Goal: Manage account settings

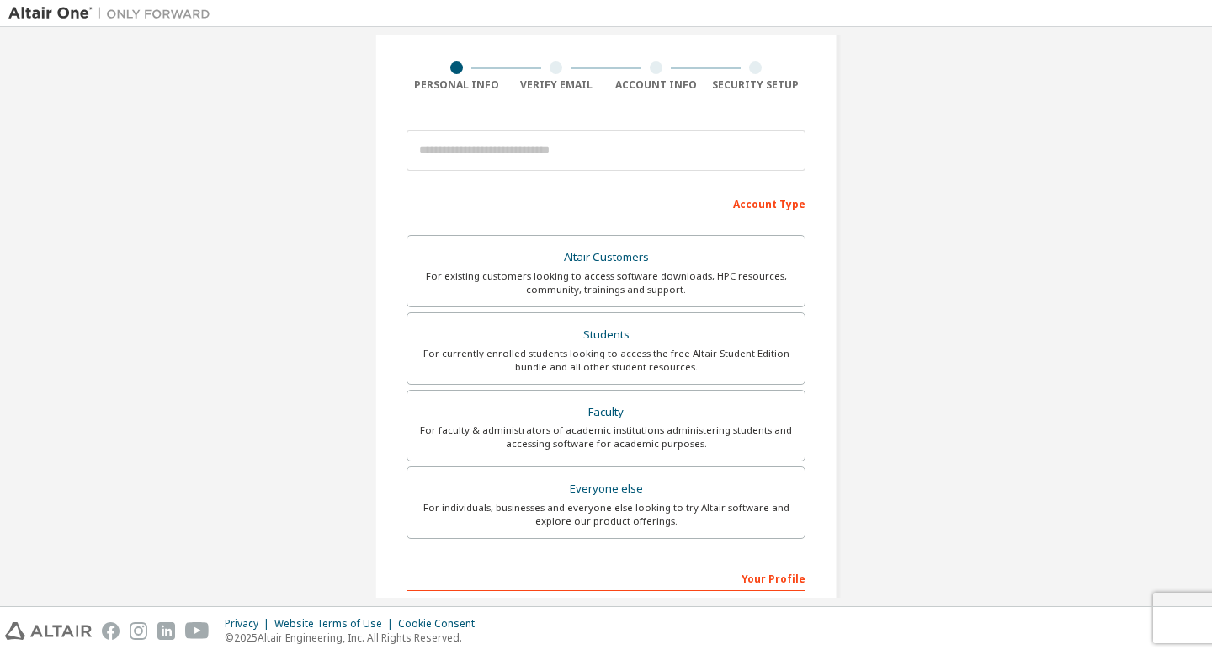
scroll to position [115, 0]
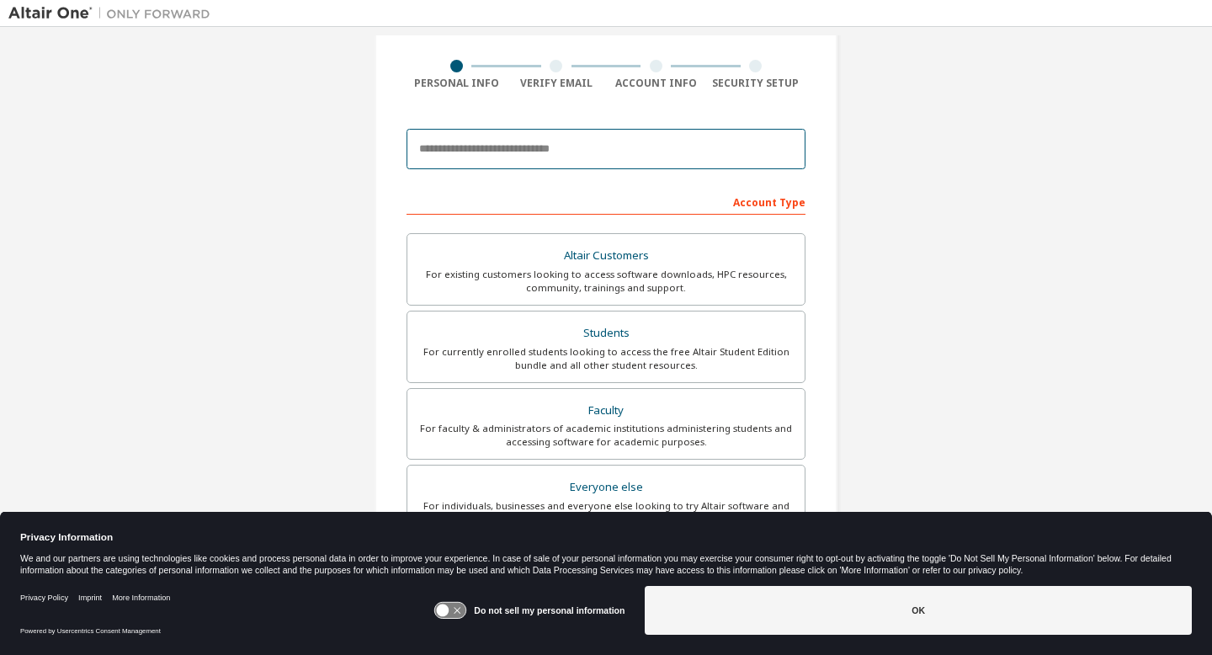
click at [552, 150] on input "email" at bounding box center [605, 149] width 399 height 40
type input "**********"
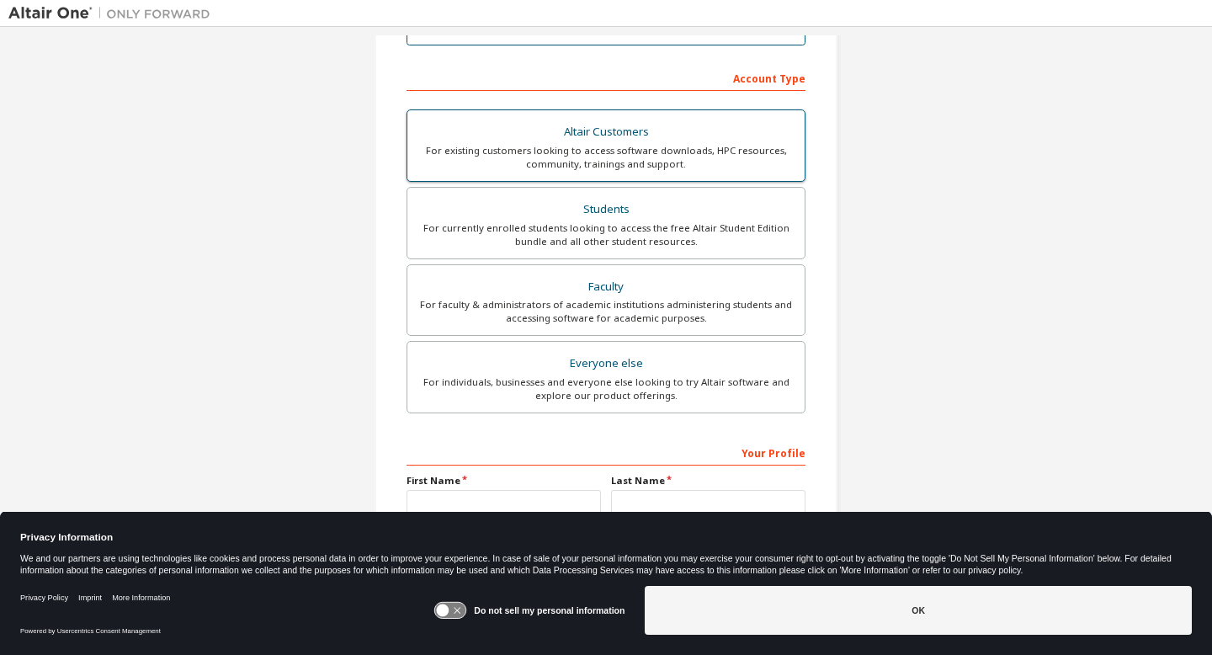
scroll to position [226, 0]
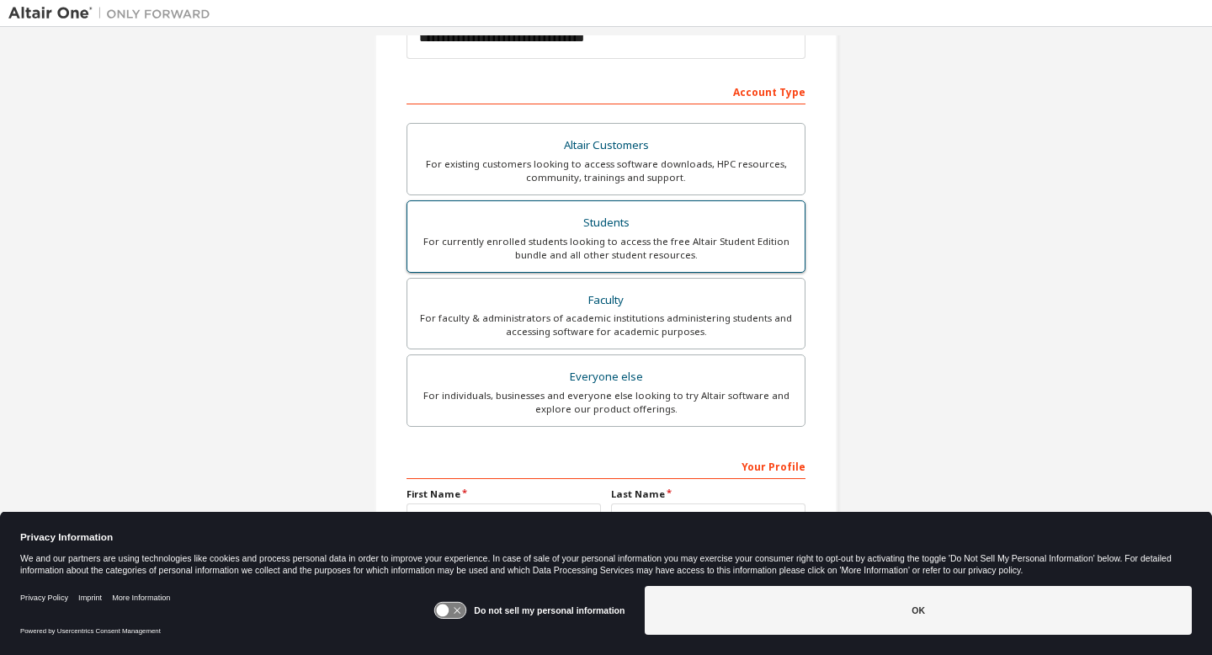
click at [649, 227] on div "Students" at bounding box center [605, 223] width 377 height 24
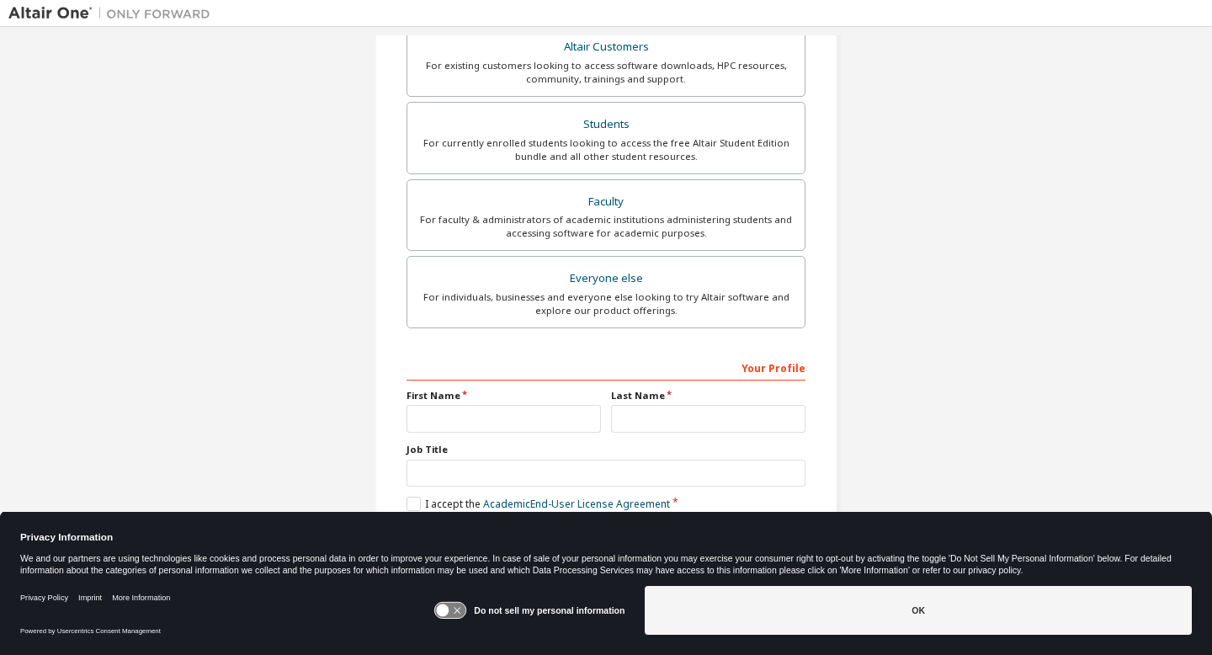
scroll to position [329, 0]
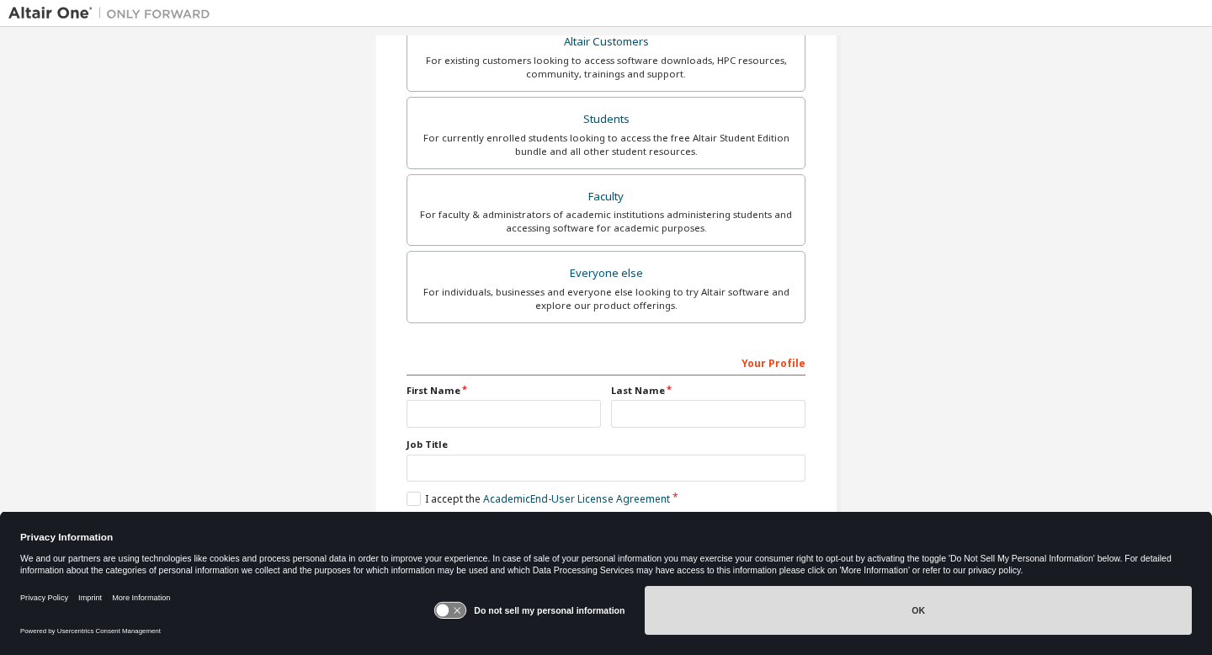
click at [829, 634] on button "OK" at bounding box center [918, 610] width 547 height 49
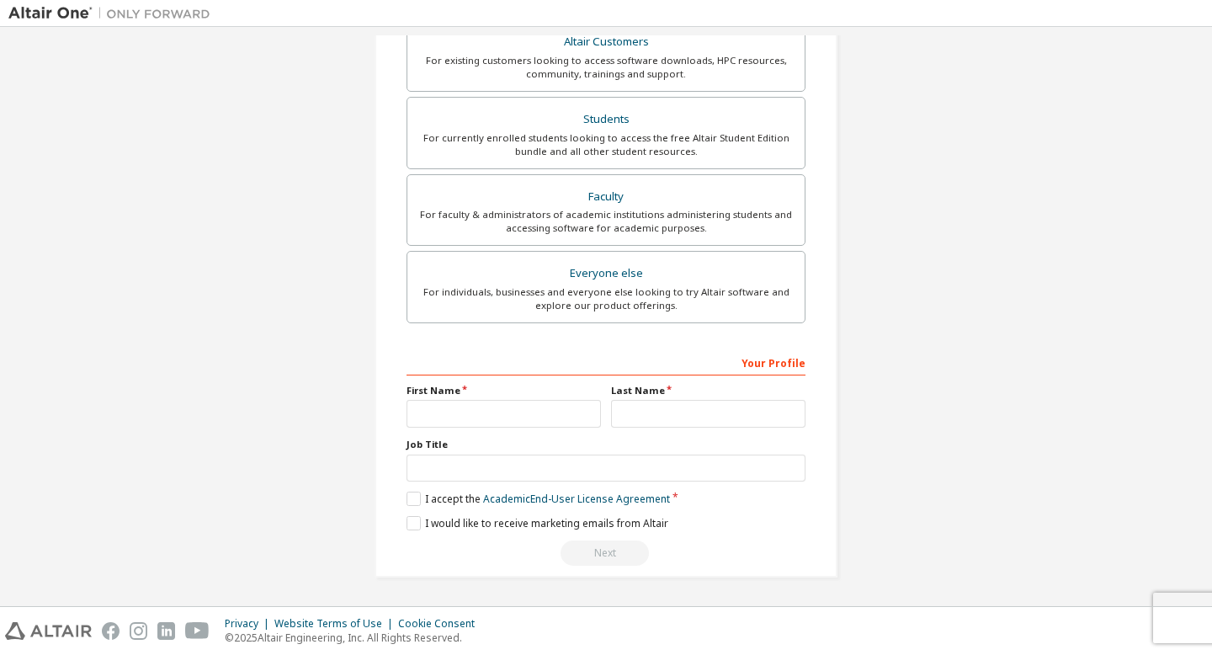
click at [521, 396] on label "First Name" at bounding box center [503, 390] width 194 height 13
click at [514, 413] on input "text" at bounding box center [503, 414] width 194 height 28
type input "****"
type input "******"
click at [489, 470] on input "text" at bounding box center [605, 468] width 399 height 28
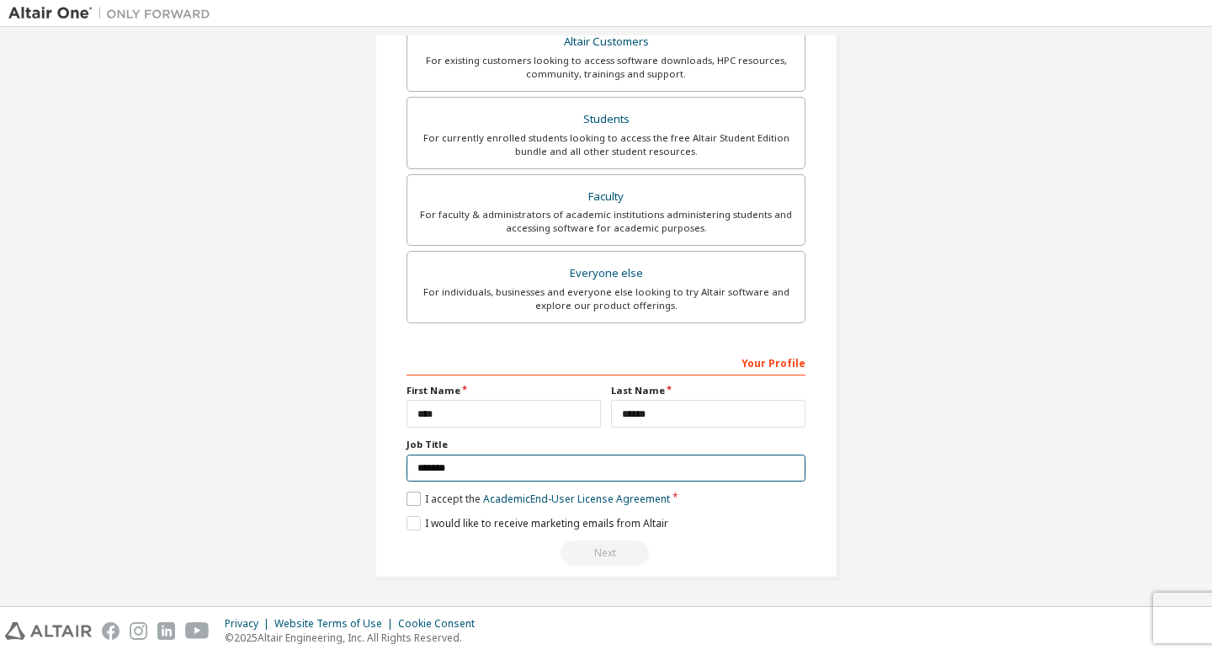
type input "*******"
click at [417, 495] on label "I accept the Academic End-User License Agreement" at bounding box center [537, 498] width 263 height 14
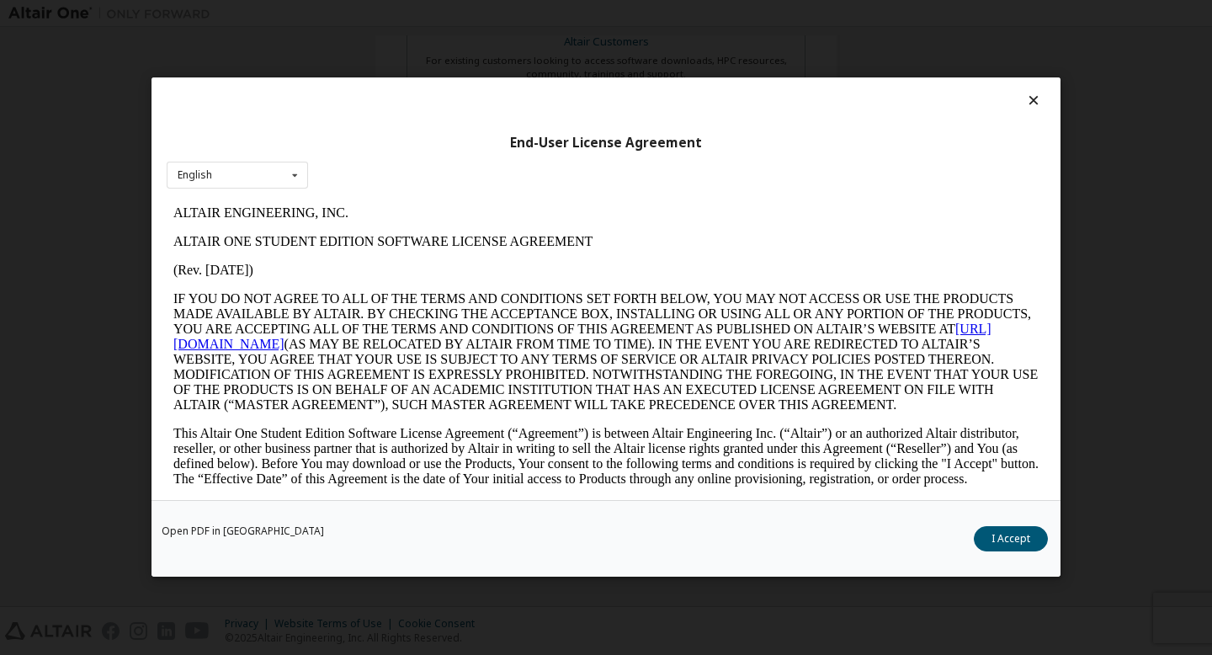
scroll to position [0, 0]
click at [1040, 545] on button "I Accept" at bounding box center [1011, 539] width 74 height 25
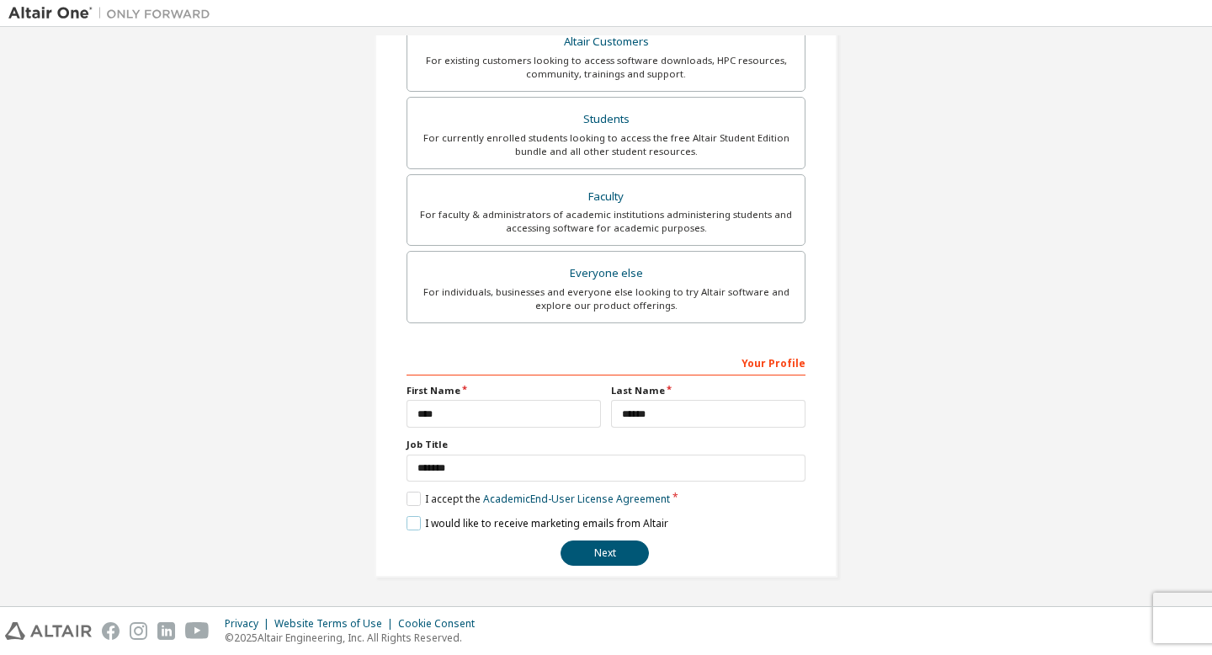
click at [413, 517] on label "I would like to receive marketing emails from Altair" at bounding box center [537, 523] width 262 height 14
click at [412, 524] on label "I would like to receive marketing emails from Altair" at bounding box center [537, 523] width 262 height 14
click at [605, 545] on button "Next" at bounding box center [605, 552] width 88 height 25
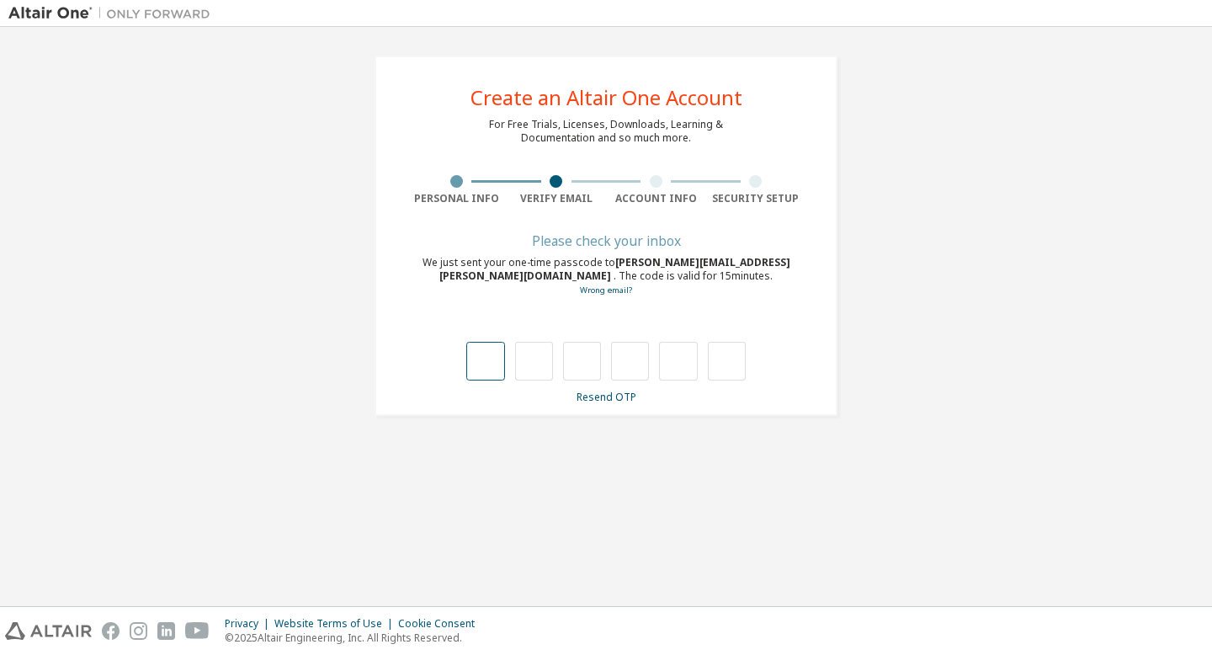
click at [494, 358] on input "text" at bounding box center [485, 361] width 38 height 39
type input "*"
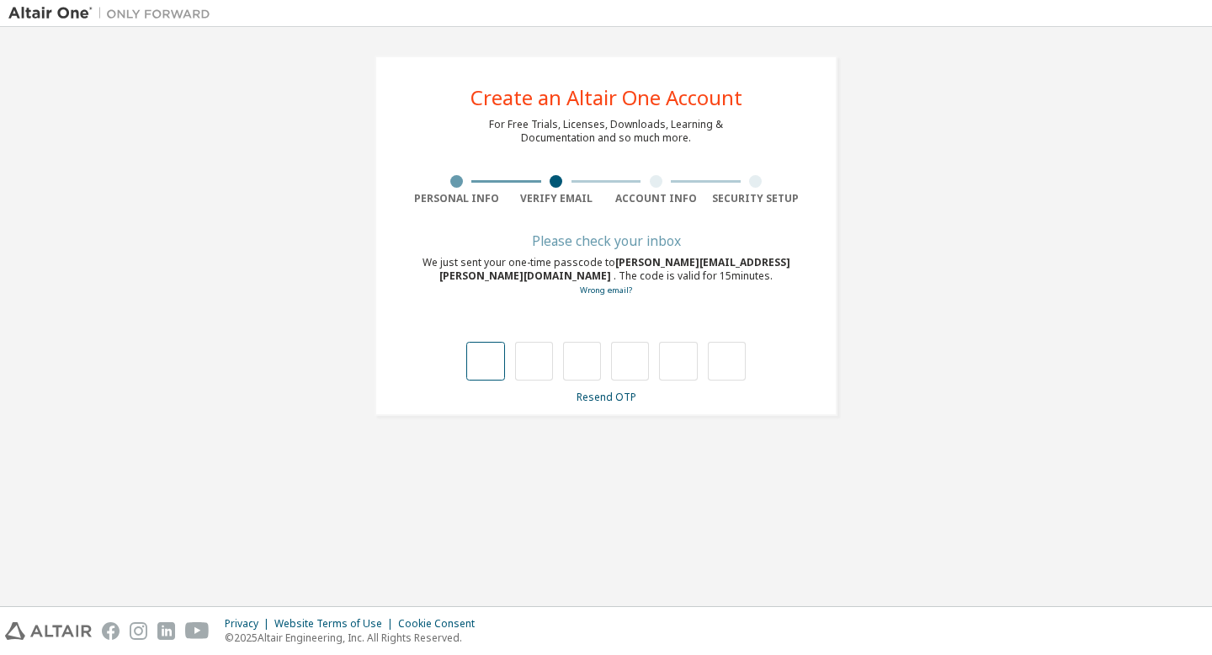
type input "*"
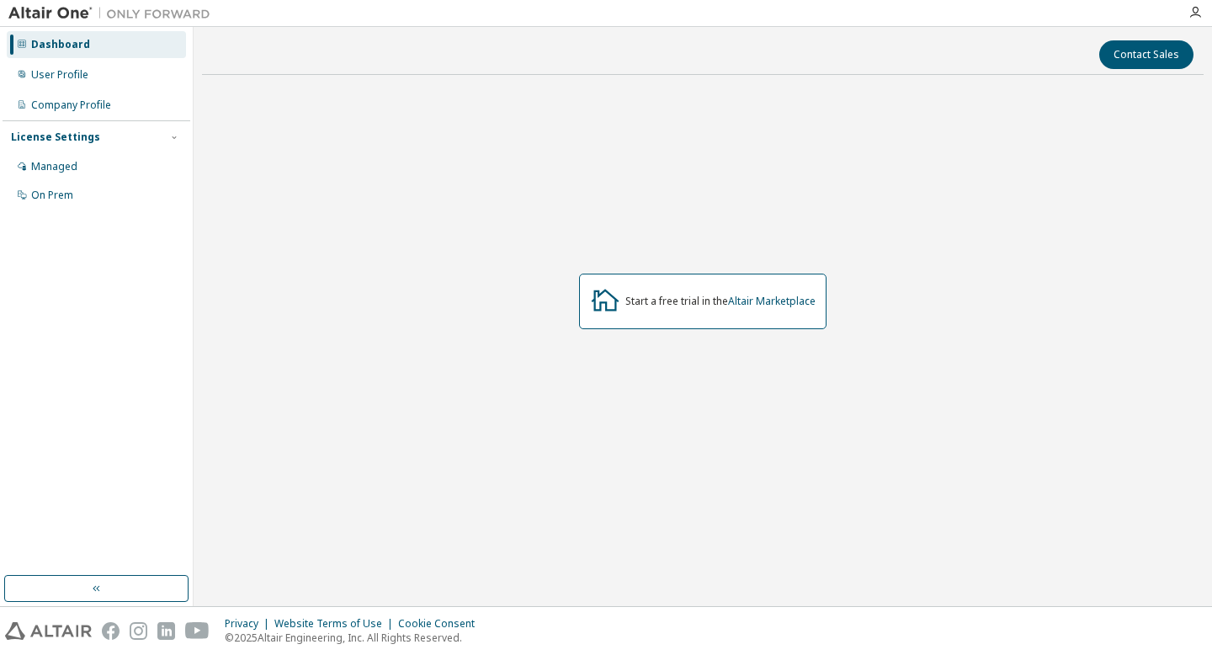
click at [130, 603] on div "Dashboard User Profile Company Profile License Settings Managed On Prem" at bounding box center [97, 316] width 194 height 579
click at [134, 591] on button "button" at bounding box center [96, 588] width 184 height 27
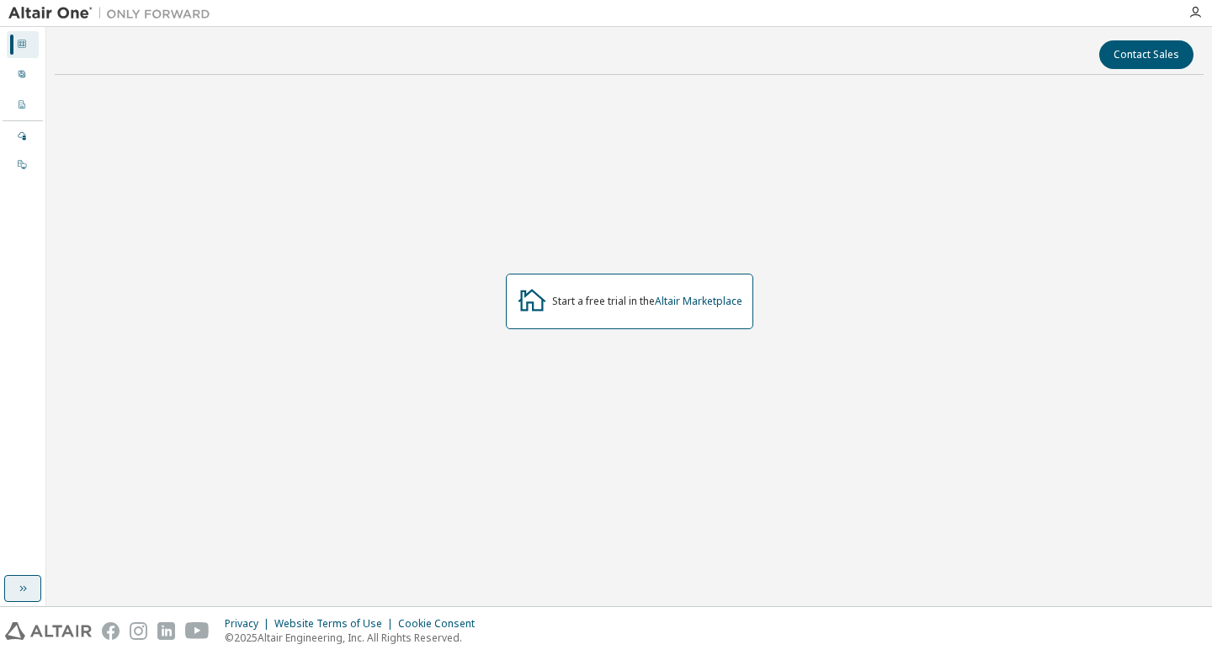
click at [19, 583] on icon "button" at bounding box center [22, 588] width 13 height 13
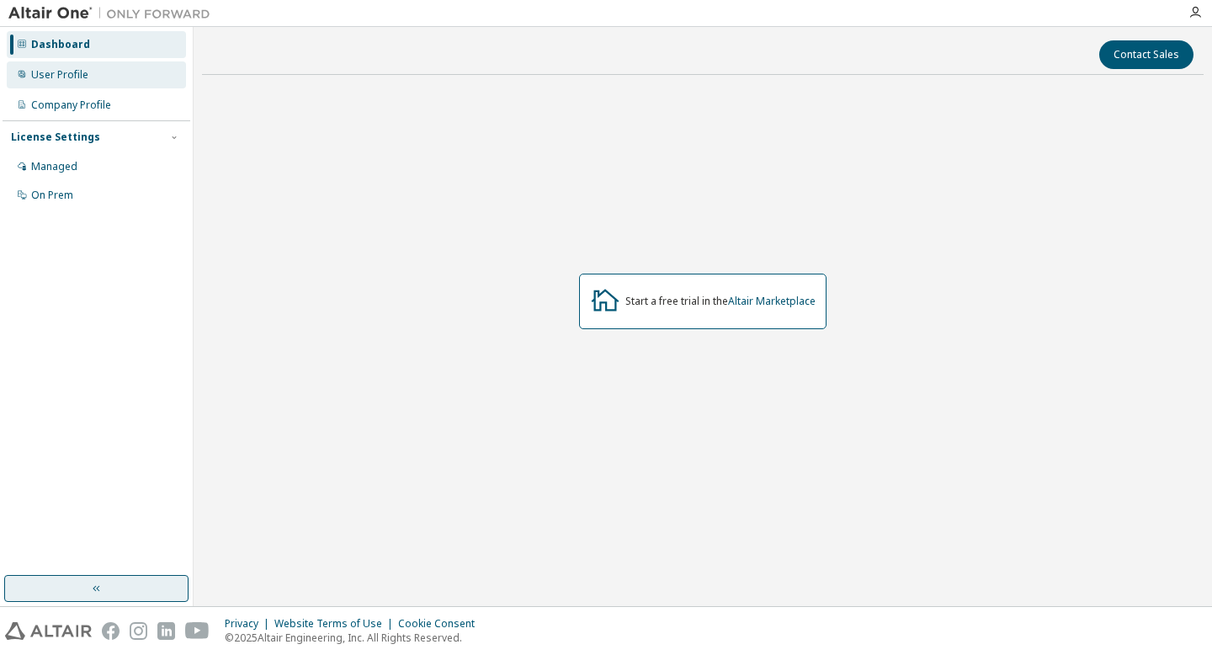
click at [87, 73] on div "User Profile" at bounding box center [96, 74] width 179 height 27
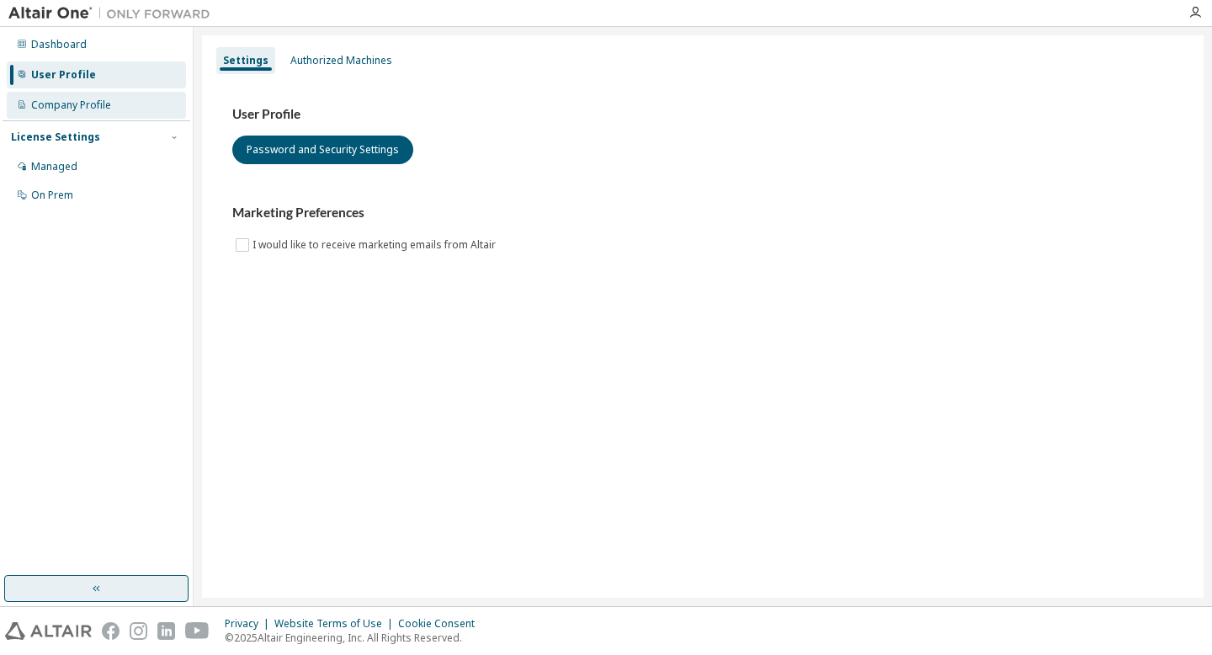
click at [96, 97] on div "Company Profile" at bounding box center [96, 105] width 179 height 27
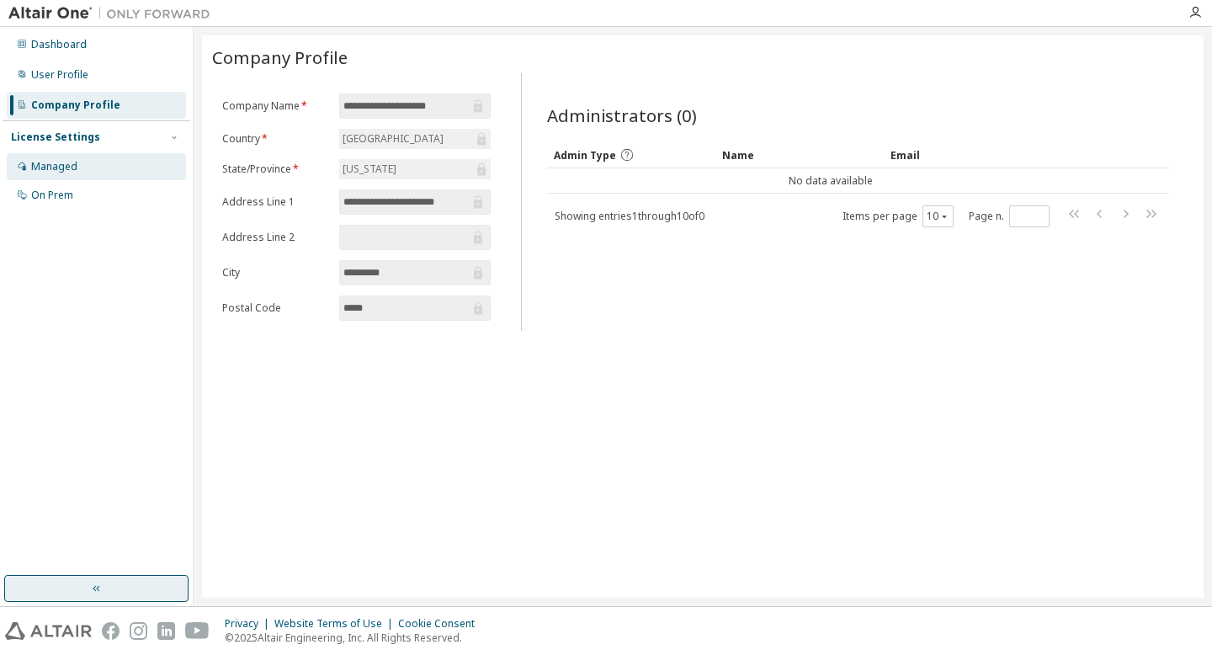
click at [130, 163] on div "Managed" at bounding box center [96, 166] width 179 height 27
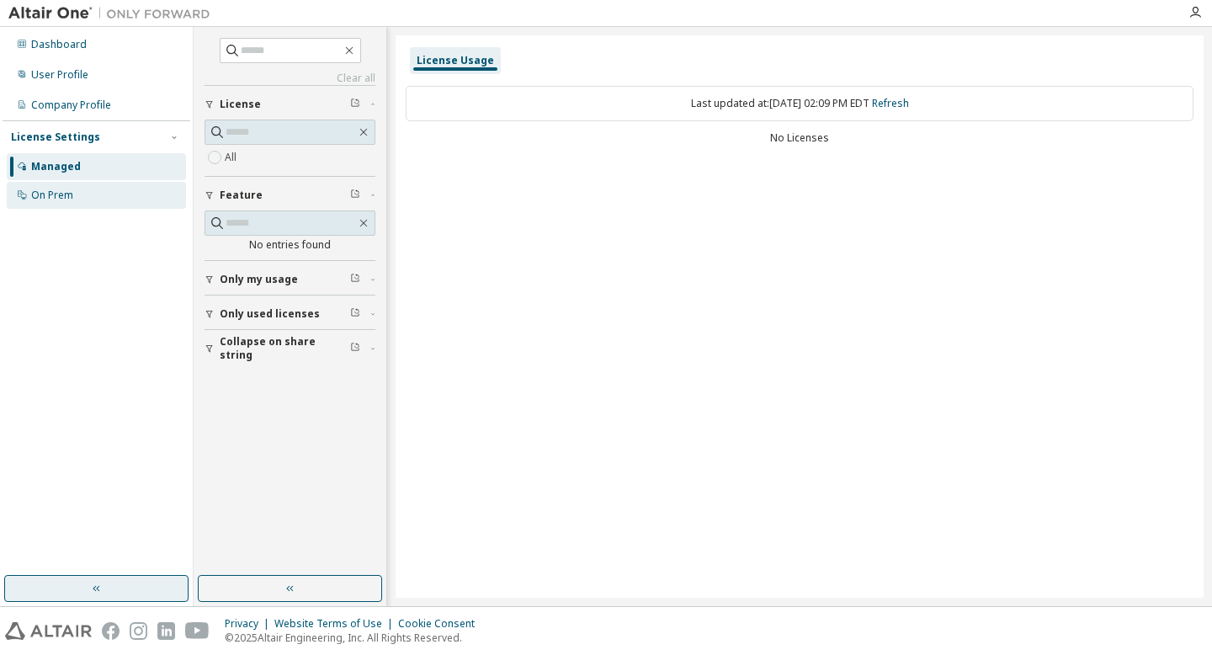
click at [89, 194] on div "On Prem" at bounding box center [96, 195] width 179 height 27
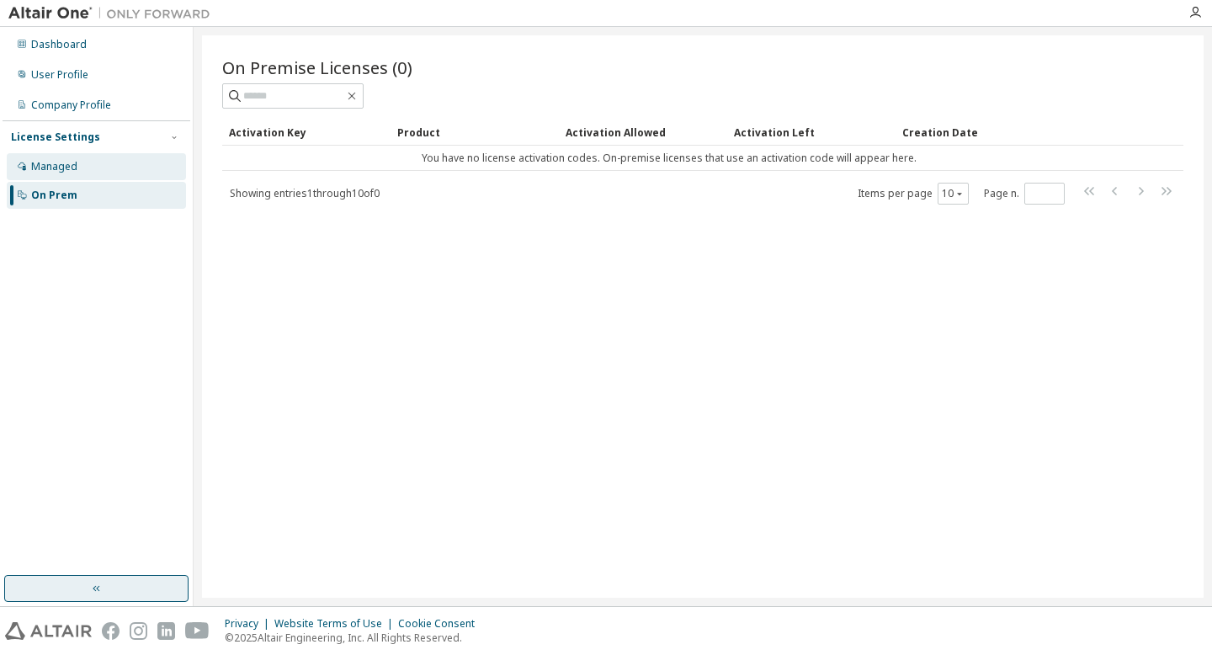
click at [117, 162] on div "Managed" at bounding box center [96, 166] width 179 height 27
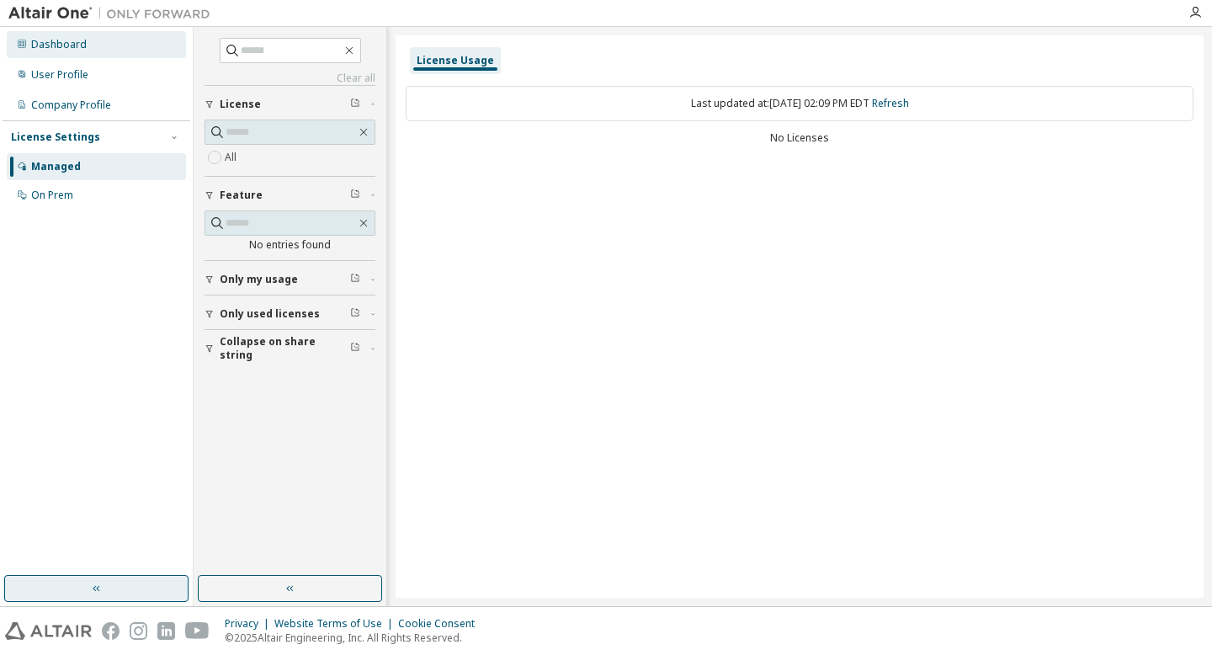
click at [80, 44] on div "Dashboard" at bounding box center [59, 44] width 56 height 13
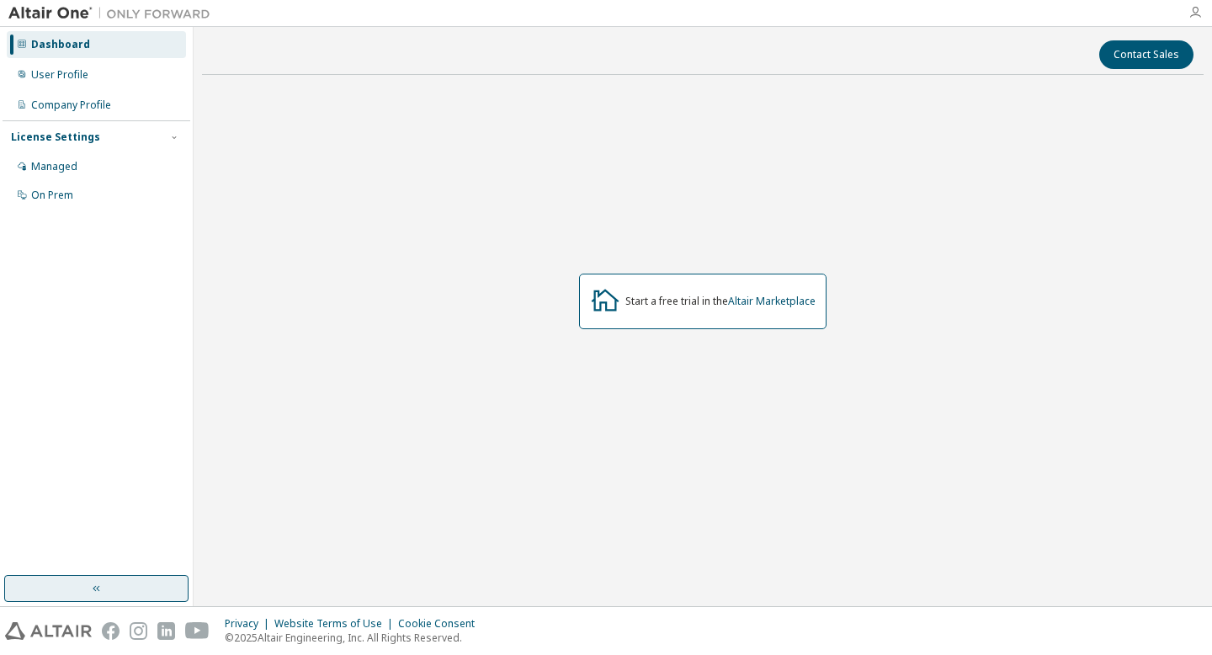
click at [1196, 6] on icon "button" at bounding box center [1194, 12] width 13 height 13
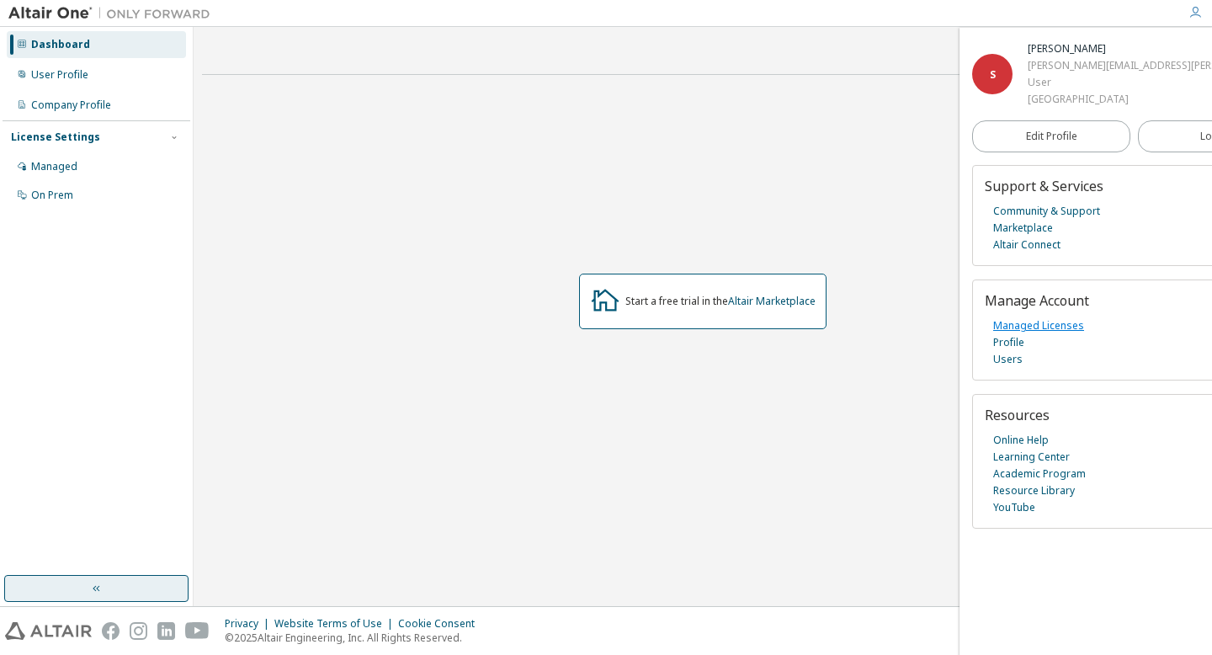
click at [1015, 327] on link "Managed Licenses" at bounding box center [1038, 325] width 91 height 17
click at [1046, 132] on span "Edit Profile" at bounding box center [1051, 136] width 51 height 13
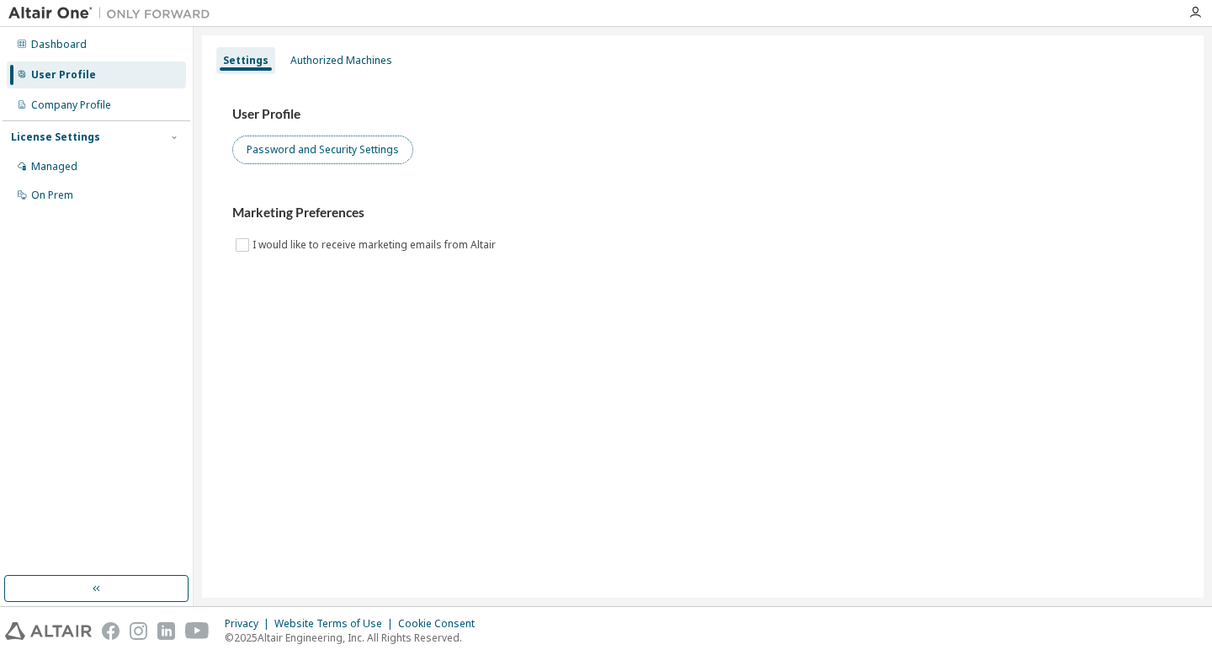
click at [348, 145] on button "Password and Security Settings" at bounding box center [322, 149] width 181 height 29
